Goal: Information Seeking & Learning: Learn about a topic

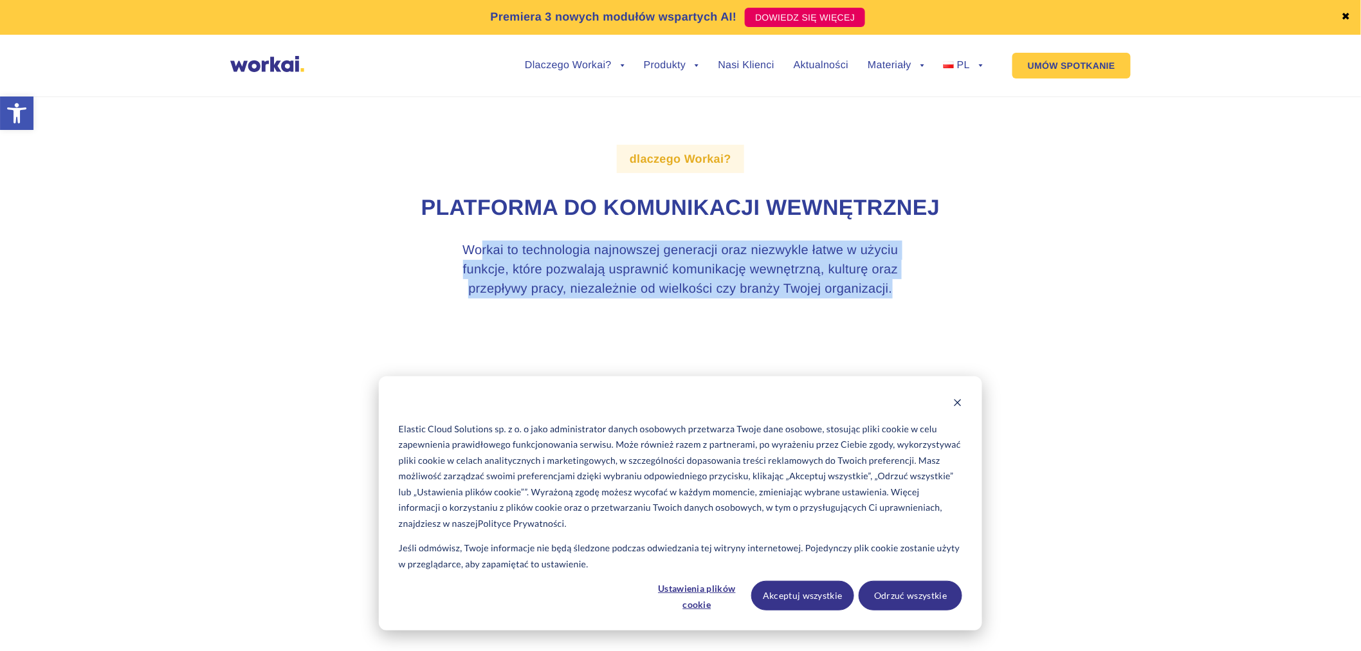
click at [901, 292] on h3 "Workai to technologia najnowszej generacji oraz niezwykle łatwe w użyciu funkcj…" at bounding box center [680, 269] width 482 height 58
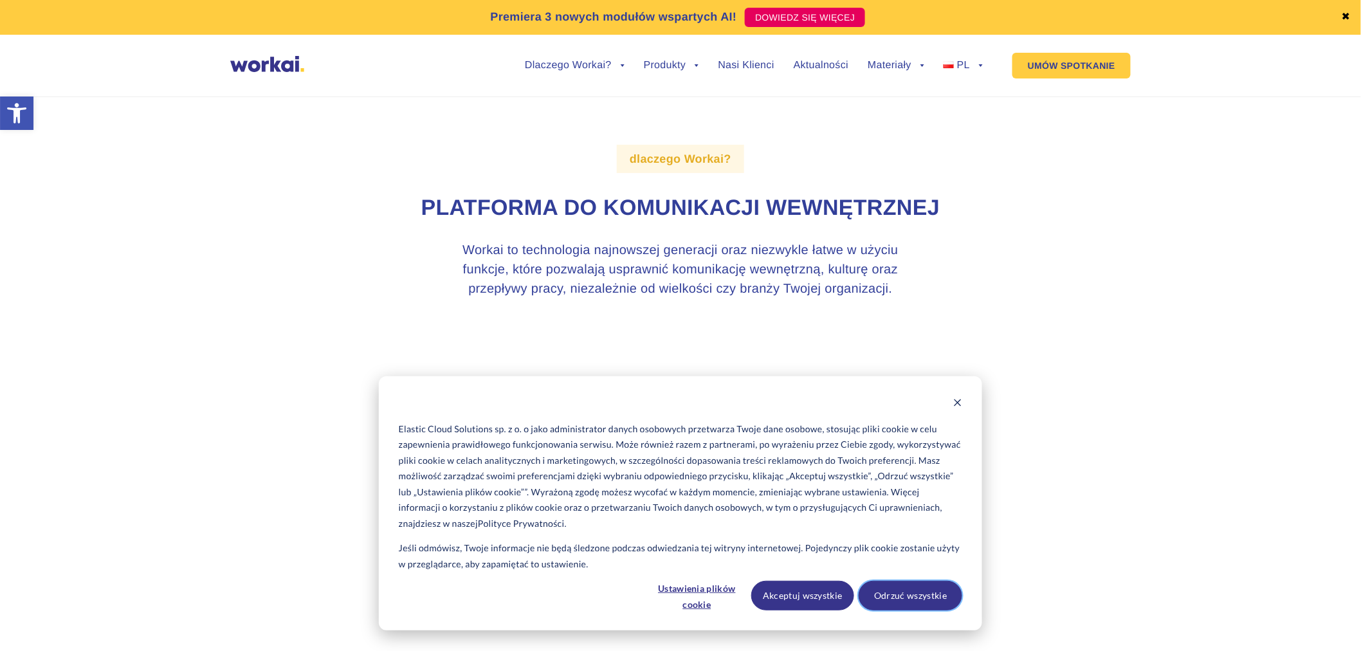
click at [932, 600] on button "Odrzuć wszystkie" at bounding box center [910, 596] width 104 height 30
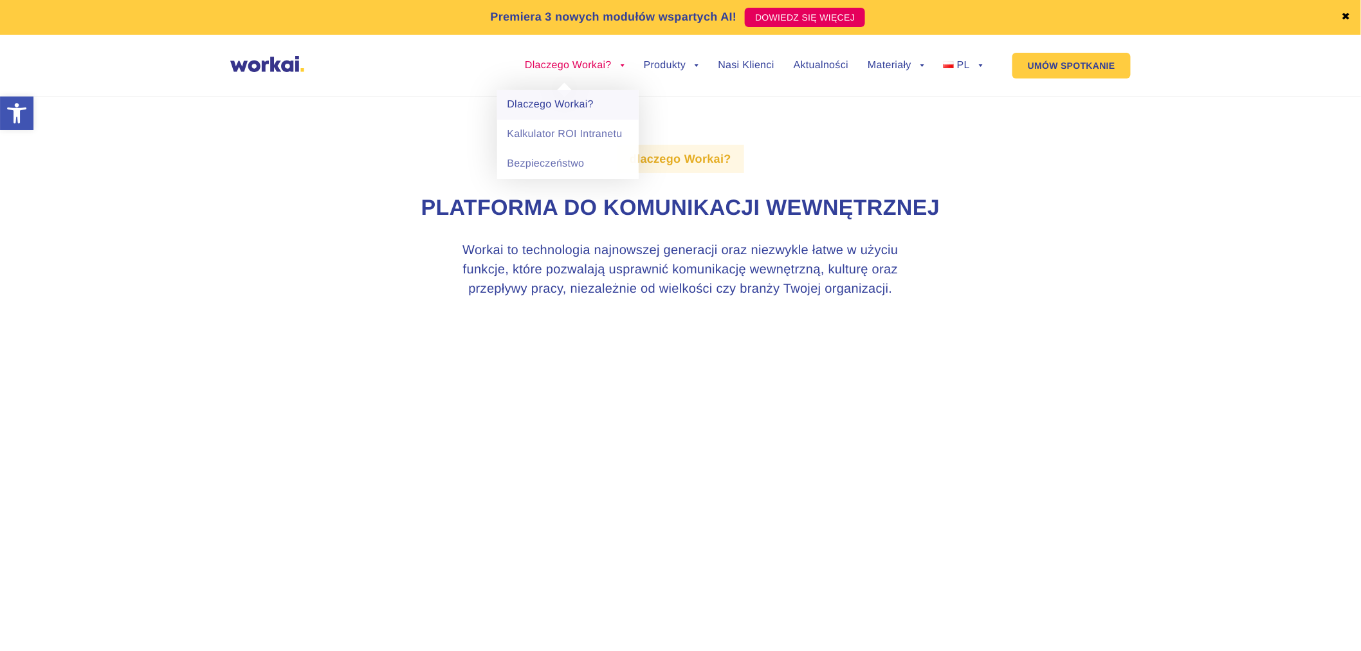
click at [567, 102] on link "Dlaczego Workai?" at bounding box center [567, 105] width 141 height 30
